Goal: Task Accomplishment & Management: Use online tool/utility

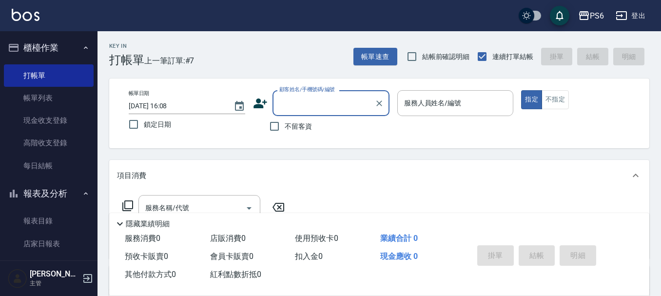
click at [272, 130] on input "不留客資" at bounding box center [274, 126] width 20 height 20
checkbox input "true"
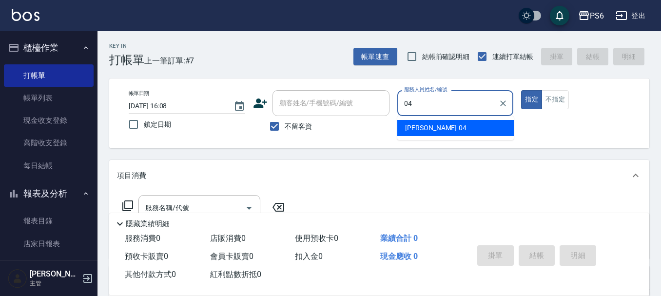
type input "[PERSON_NAME]-04"
type button "true"
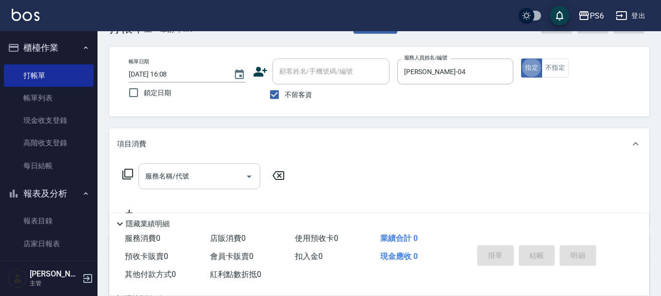
scroll to position [49, 0]
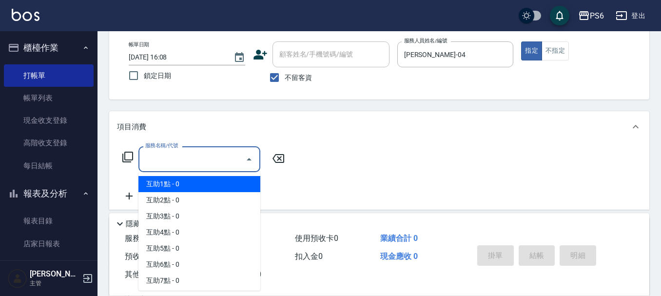
click at [185, 159] on div "服務名稱/代號 服務名稱/代號" at bounding box center [200, 159] width 122 height 26
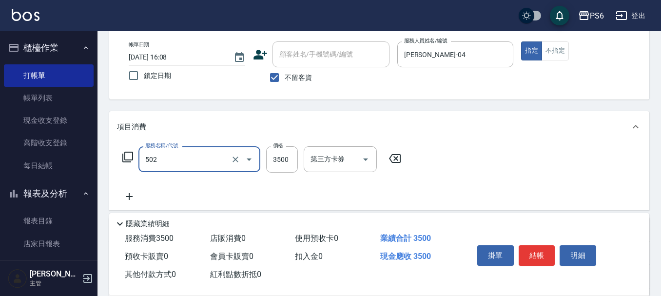
type input "水漾染髮(502)"
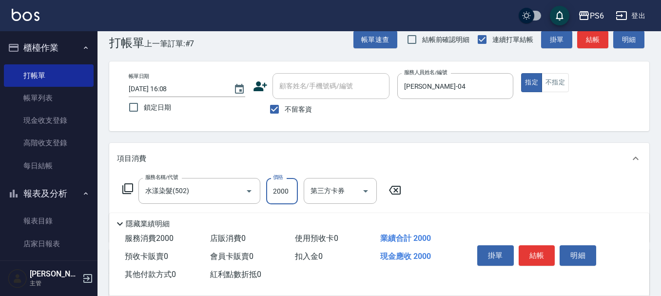
scroll to position [0, 0]
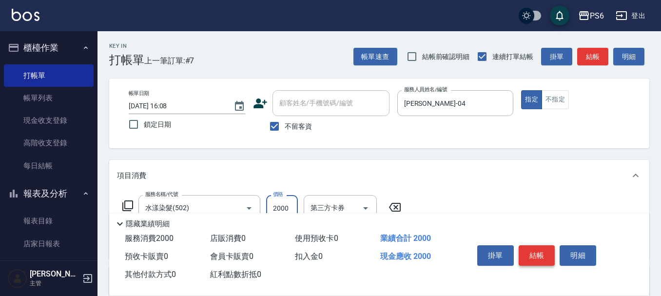
type input "2000"
click at [531, 248] on button "結帳" at bounding box center [537, 255] width 37 height 20
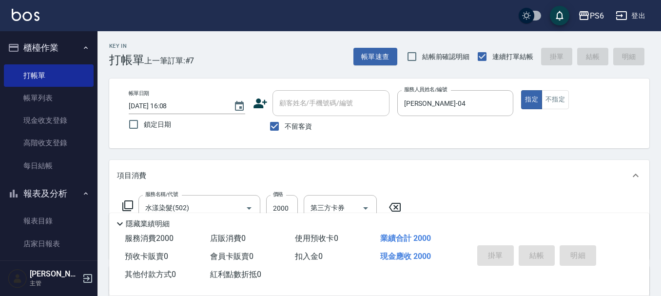
type input "[DATE] 17:38"
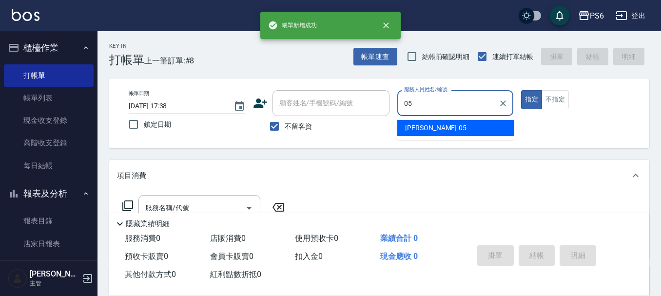
type input "[PERSON_NAME]-05"
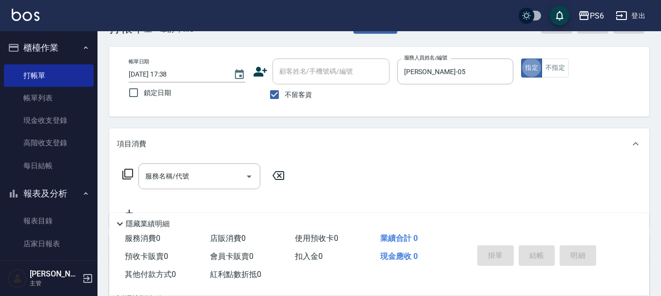
scroll to position [49, 0]
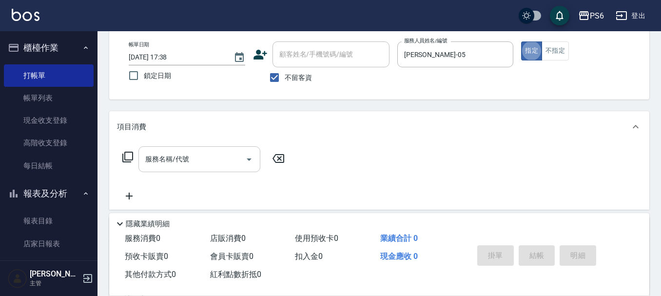
click at [199, 154] on input "服務名稱/代號" at bounding box center [192, 159] width 99 height 17
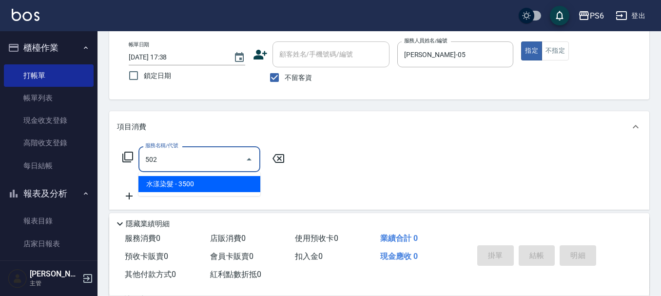
type input "水漾染髮(502)"
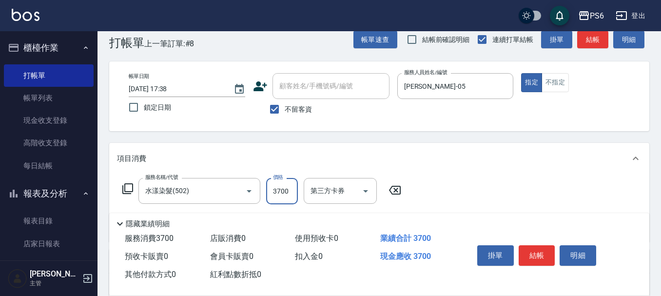
scroll to position [0, 0]
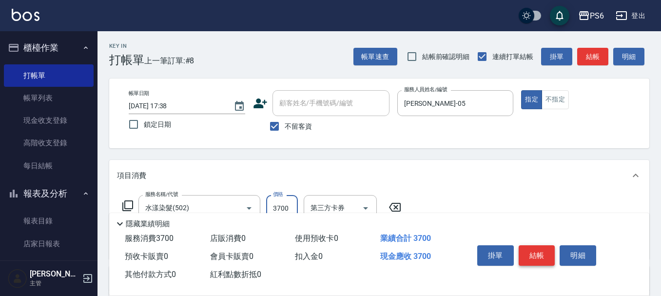
type input "3700"
click at [539, 255] on button "結帳" at bounding box center [537, 255] width 37 height 20
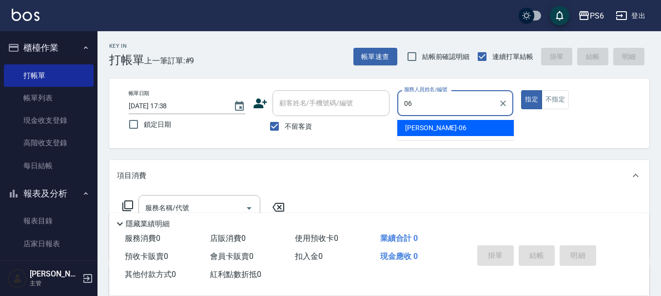
type input "[PERSON_NAME]-06"
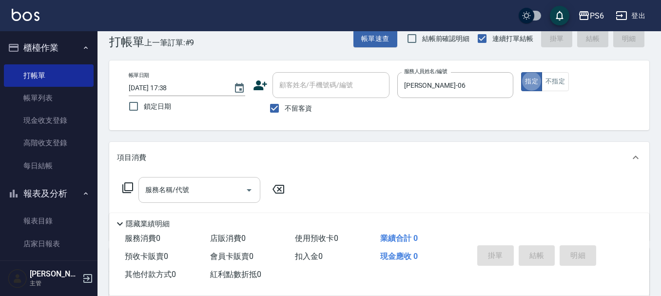
scroll to position [49, 0]
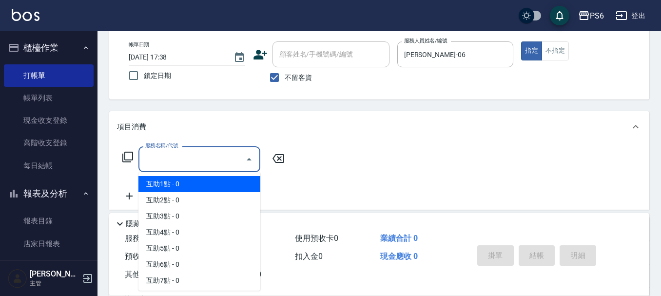
click at [205, 159] on input "服務名稱/代號" at bounding box center [192, 159] width 99 height 17
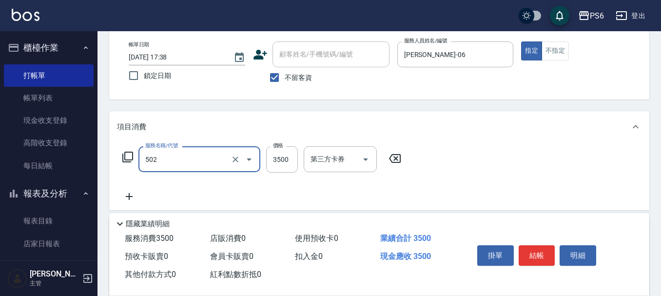
type input "水漾染髮(502)"
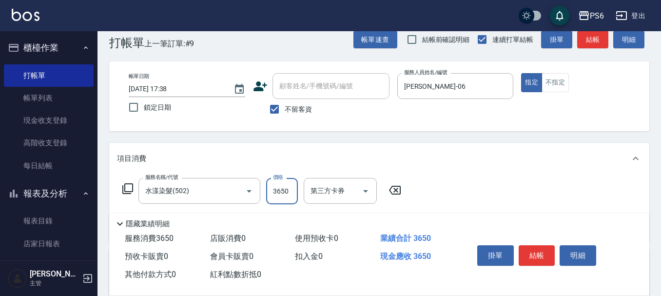
scroll to position [0, 0]
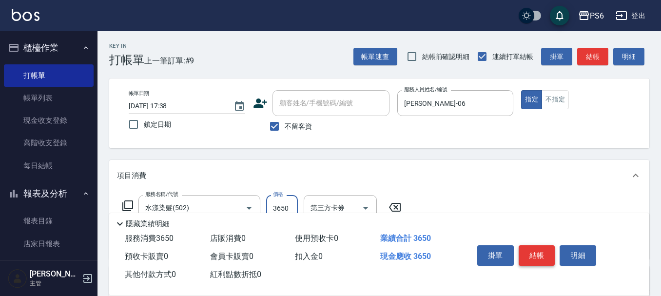
type input "3650"
drag, startPoint x: 544, startPoint y: 255, endPoint x: 407, endPoint y: 120, distance: 192.1
click at [543, 253] on button "結帳" at bounding box center [537, 255] width 37 height 20
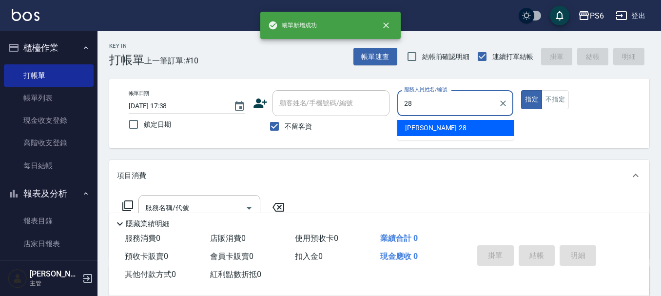
type input "[PERSON_NAME]-28"
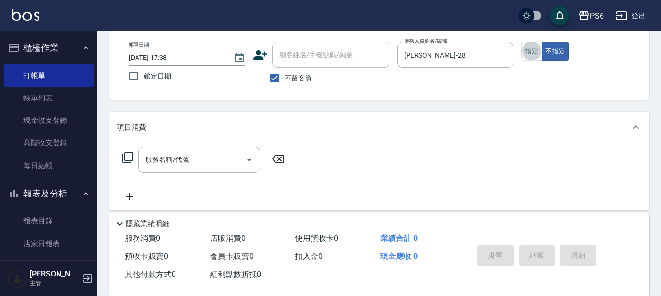
scroll to position [49, 0]
click at [211, 167] on input "服務名稱/代號" at bounding box center [192, 159] width 99 height 17
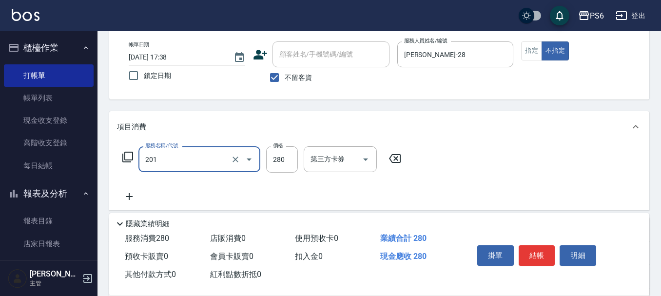
type input "一般洗髮(201)"
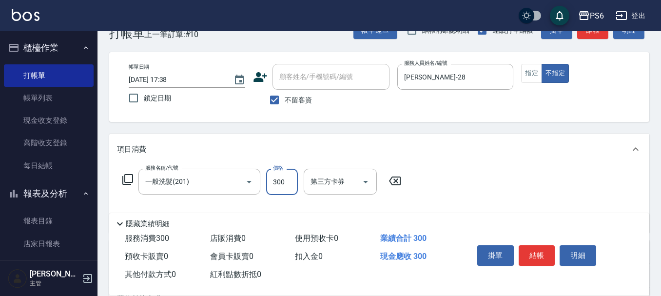
scroll to position [0, 0]
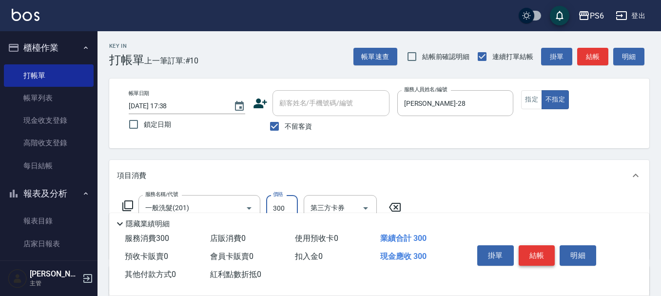
type input "300"
click at [528, 253] on button "結帳" at bounding box center [537, 255] width 37 height 20
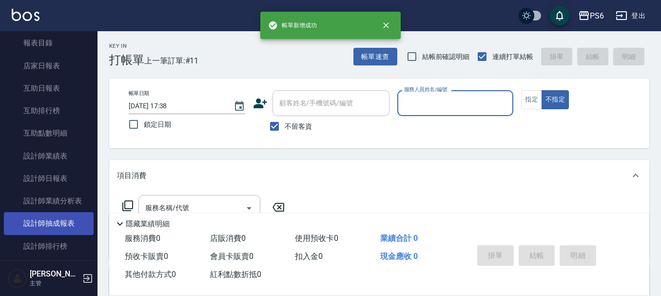
scroll to position [195, 0]
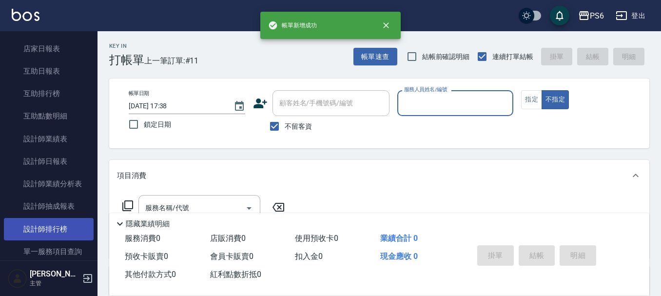
click at [71, 221] on link "設計師排行榜" at bounding box center [49, 229] width 90 height 22
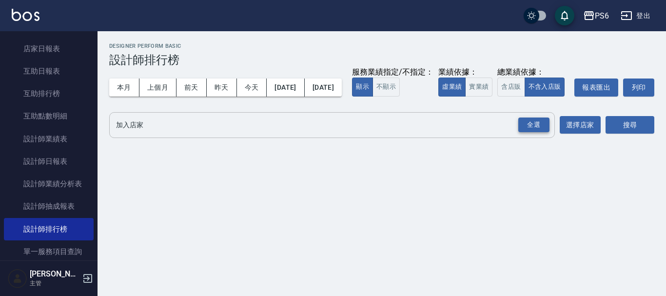
click at [542, 133] on div "全選" at bounding box center [533, 125] width 31 height 15
click at [604, 139] on div "加入店家 PS6 PS6(舊) 全選 加入店家 選擇店家 搜尋" at bounding box center [381, 125] width 545 height 27
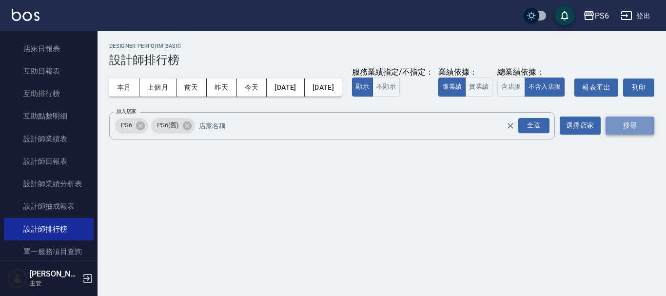
click at [626, 135] on button "搜尋" at bounding box center [630, 126] width 49 height 18
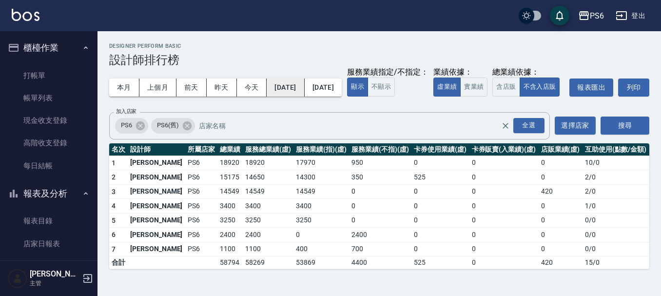
click at [267, 85] on button "[DATE]" at bounding box center [286, 88] width 38 height 18
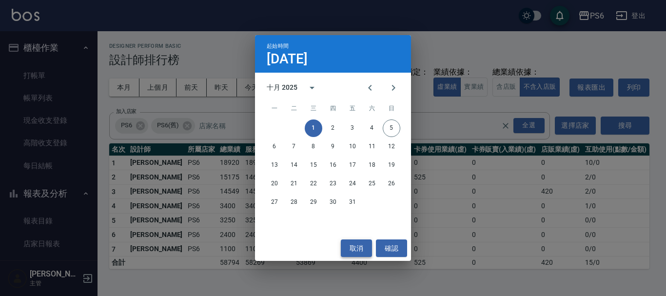
drag, startPoint x: 356, startPoint y: 253, endPoint x: 354, endPoint y: 242, distance: 11.0
click at [357, 252] on button "取消" at bounding box center [356, 248] width 31 height 18
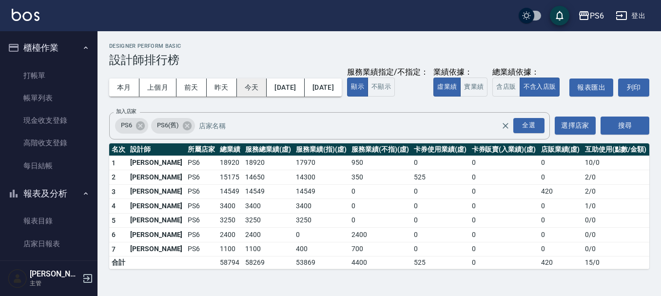
click at [246, 84] on button "今天" at bounding box center [252, 88] width 30 height 18
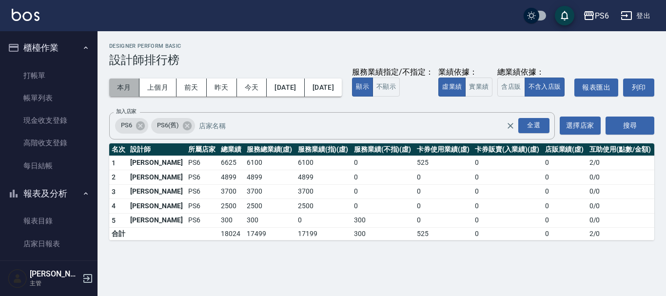
click at [126, 85] on button "本月" at bounding box center [124, 88] width 30 height 18
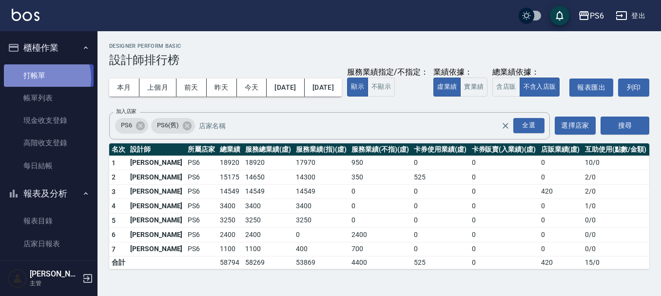
click at [44, 78] on link "打帳單" at bounding box center [49, 75] width 90 height 22
